Goal: Transaction & Acquisition: Book appointment/travel/reservation

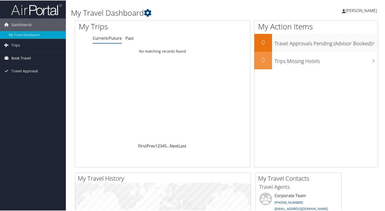
click at [44, 59] on link "Book Travel" at bounding box center [33, 57] width 66 height 13
click at [35, 42] on link "Trips" at bounding box center [33, 44] width 66 height 13
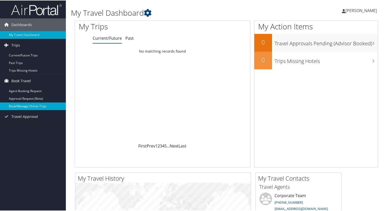
click at [27, 107] on link "Book/Manage Online Trips" at bounding box center [33, 106] width 66 height 8
